Goal: Task Accomplishment & Management: Manage account settings

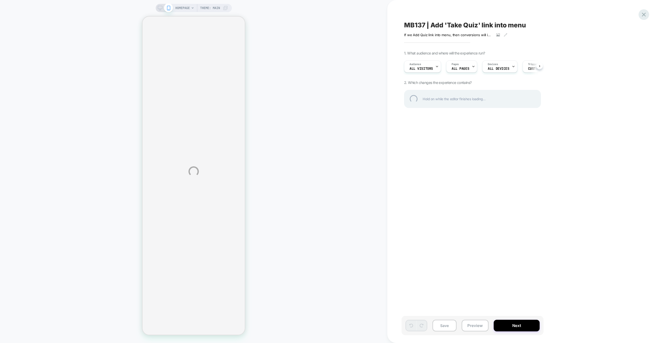
click at [645, 15] on div at bounding box center [643, 14] width 11 height 11
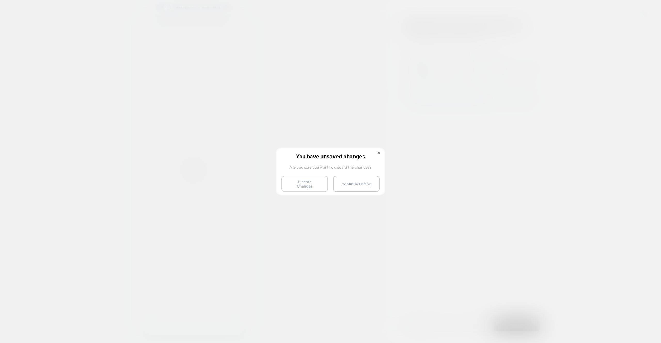
click at [307, 180] on button "Discard Changes" at bounding box center [304, 184] width 46 height 16
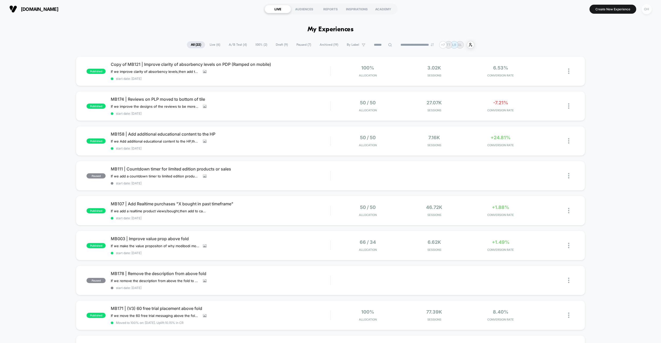
click at [646, 9] on div "OH" at bounding box center [646, 9] width 10 height 10
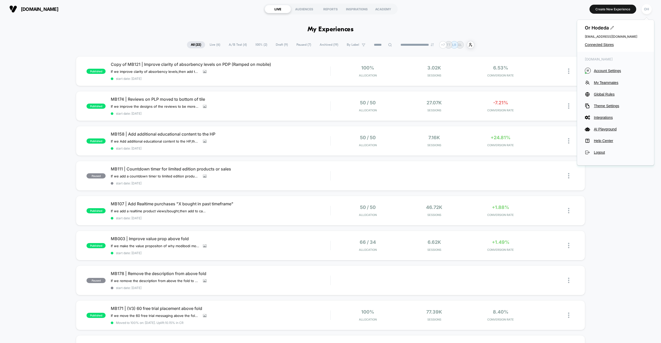
click at [596, 72] on span "Account Settings" at bounding box center [619, 71] width 52 height 4
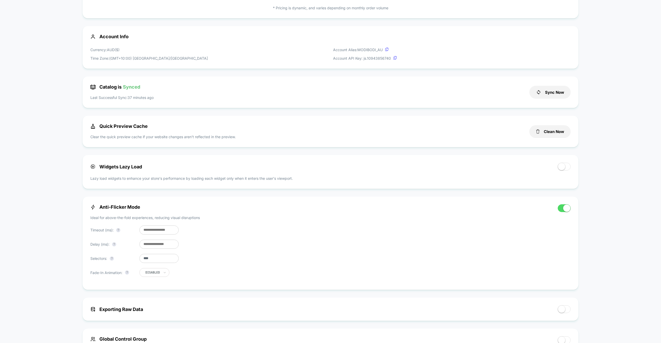
scroll to position [151, 0]
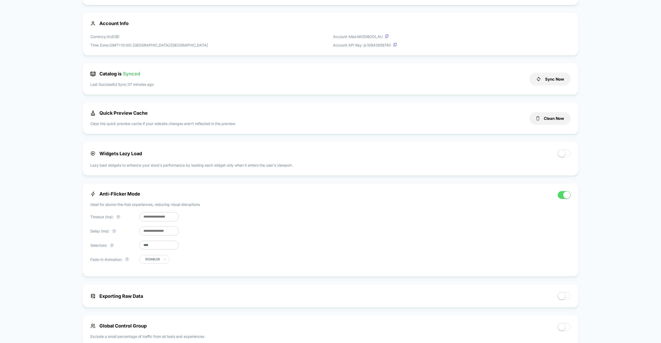
click at [145, 216] on input "***" at bounding box center [158, 216] width 39 height 9
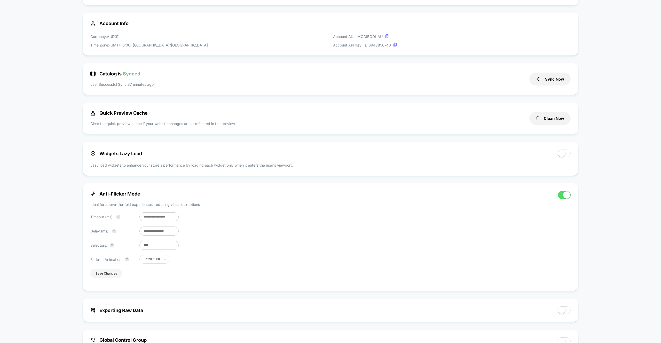
type input "***"
click at [120, 275] on button "Save Changes" at bounding box center [106, 273] width 32 height 9
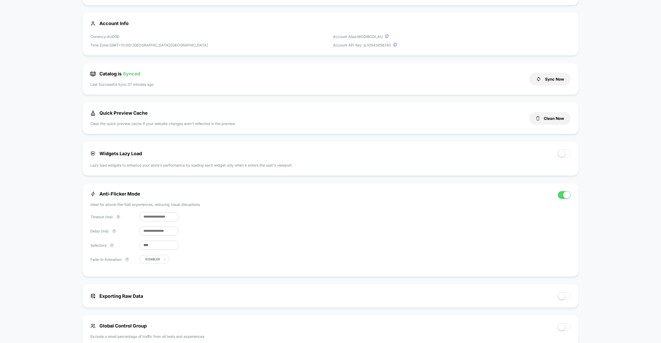
scroll to position [0, 0]
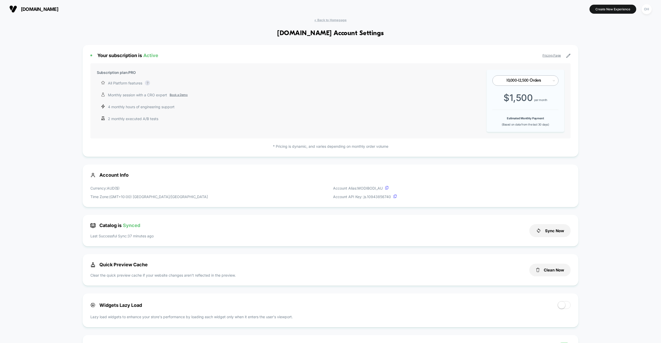
click at [323, 20] on span "< Back to Homepage" at bounding box center [330, 20] width 32 height 4
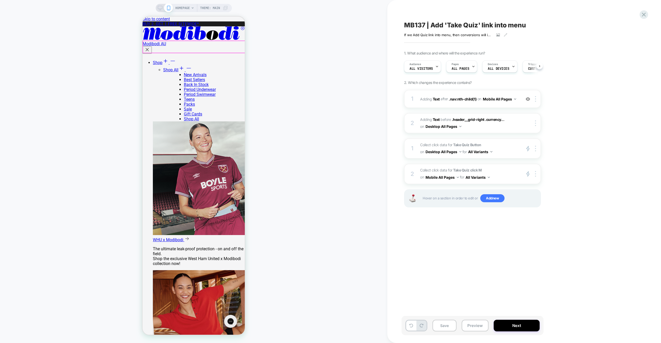
scroll to position [0, 0]
click at [471, 331] on div "Save Preview Next" at bounding box center [472, 325] width 142 height 19
click at [471, 329] on button "Preview" at bounding box center [474, 325] width 27 height 12
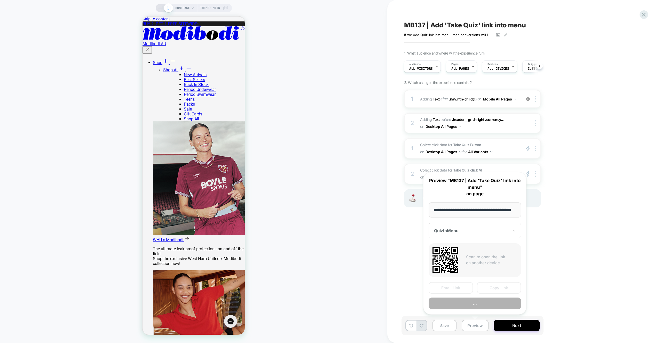
scroll to position [0, 16]
click at [472, 303] on button "Preview" at bounding box center [474, 303] width 92 height 12
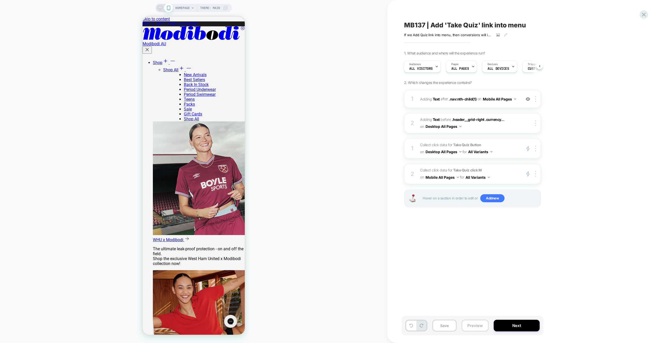
drag, startPoint x: 479, startPoint y: 327, endPoint x: 479, endPoint y: 321, distance: 5.7
click at [479, 327] on button "Preview" at bounding box center [474, 325] width 27 height 12
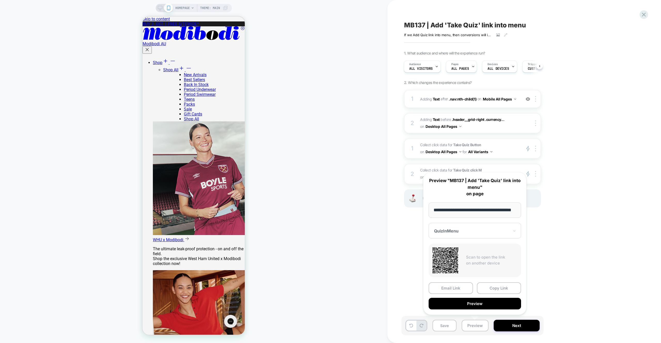
click at [479, 305] on button "Preview" at bounding box center [474, 303] width 92 height 12
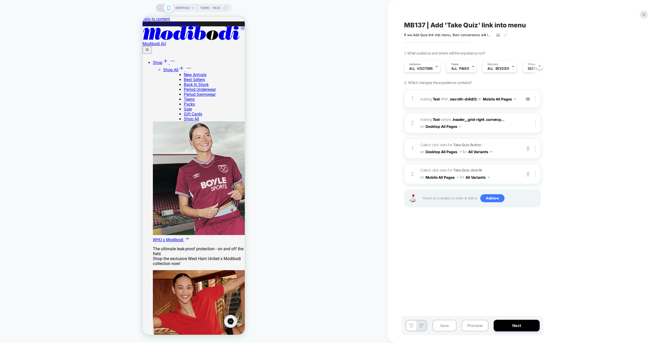
click at [477, 318] on div "Save Preview Next" at bounding box center [472, 325] width 142 height 19
click at [477, 321] on button "Preview" at bounding box center [474, 325] width 27 height 12
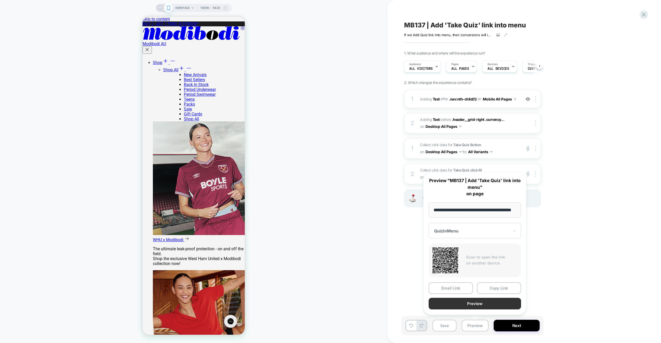
click at [469, 304] on button "Preview" at bounding box center [474, 303] width 92 height 12
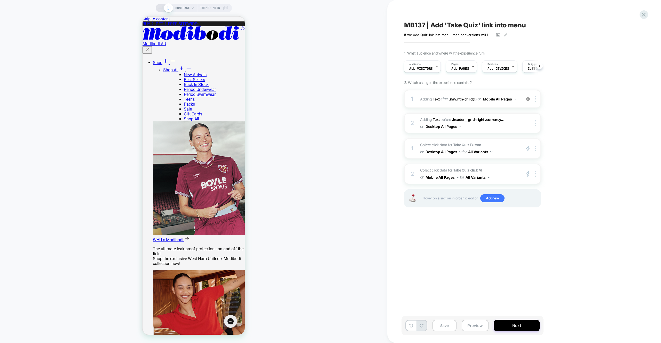
scroll to position [0, 0]
